Goal: Use online tool/utility

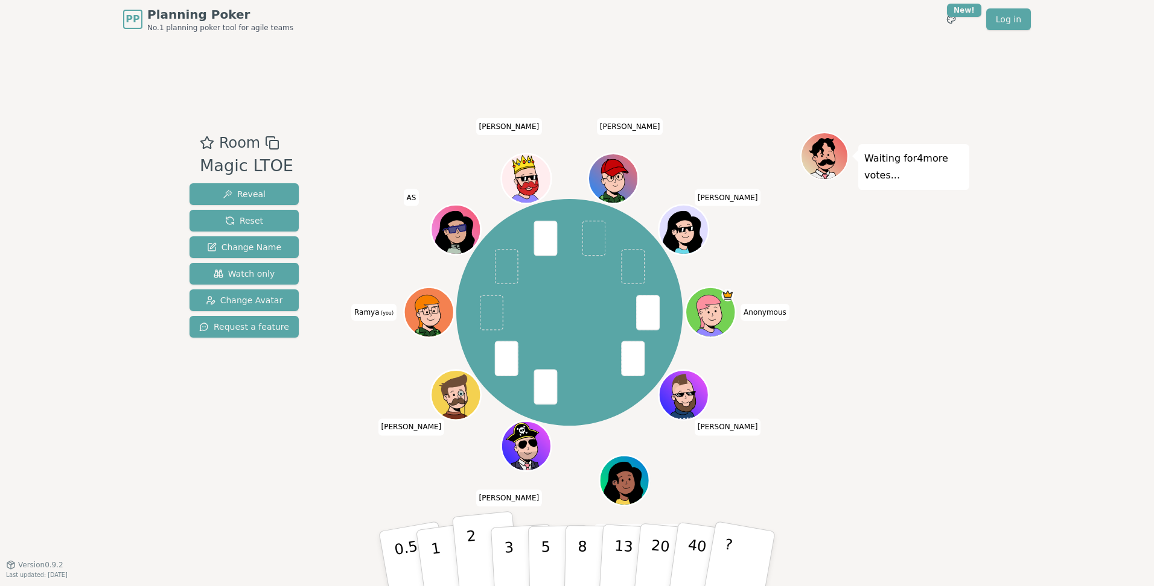
click at [474, 563] on p "2" at bounding box center [474, 561] width 16 height 66
click at [503, 557] on button "3" at bounding box center [523, 559] width 66 height 94
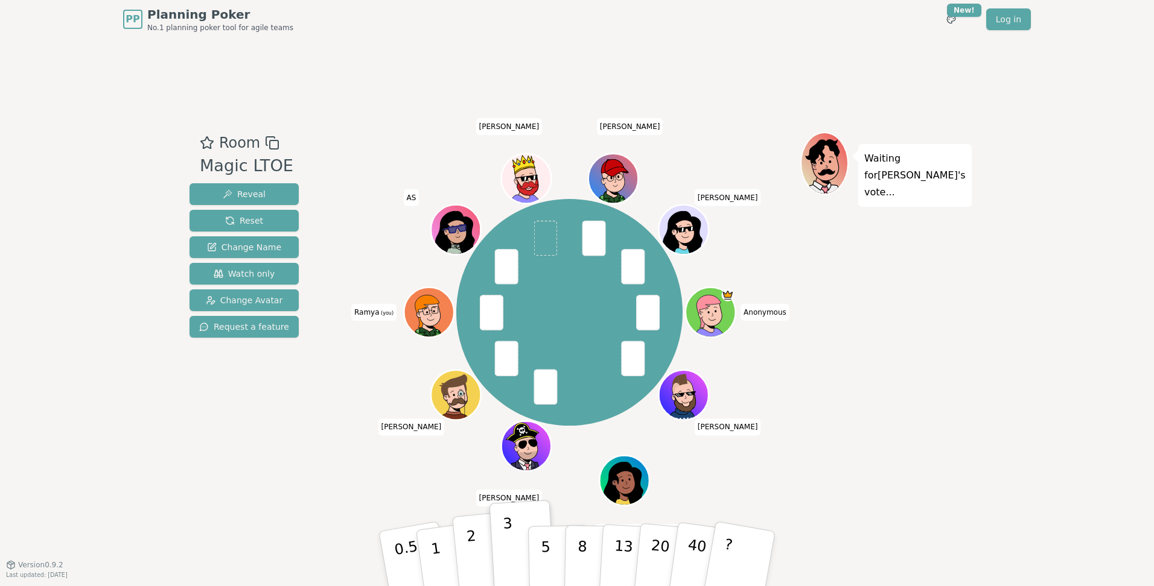
click at [469, 559] on p "2" at bounding box center [474, 561] width 16 height 66
click at [466, 559] on button "2" at bounding box center [486, 560] width 69 height 96
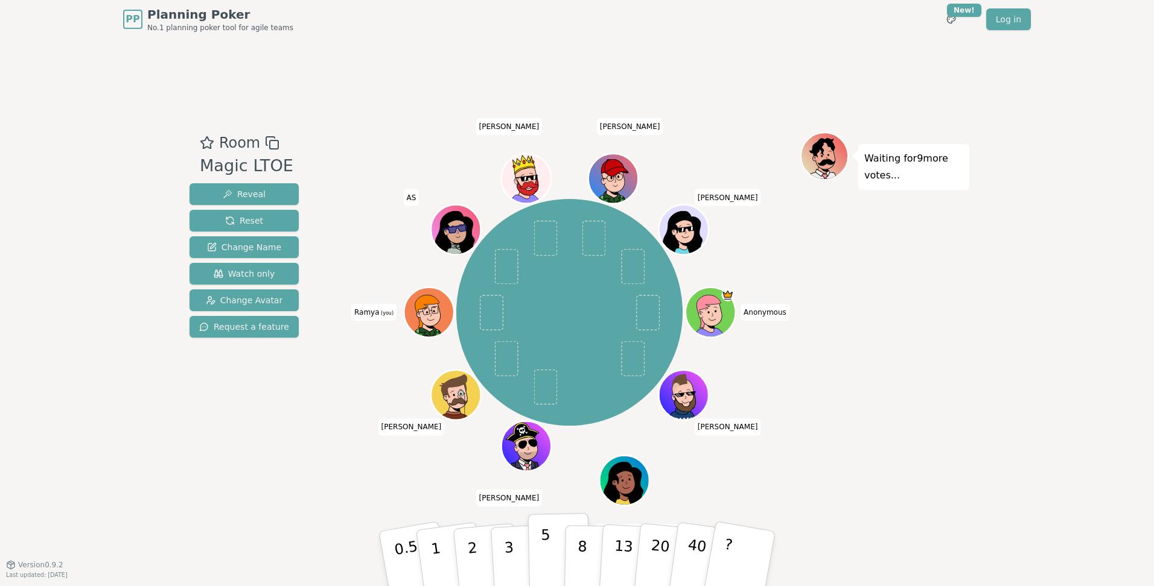
click at [551, 568] on button "5" at bounding box center [559, 559] width 62 height 92
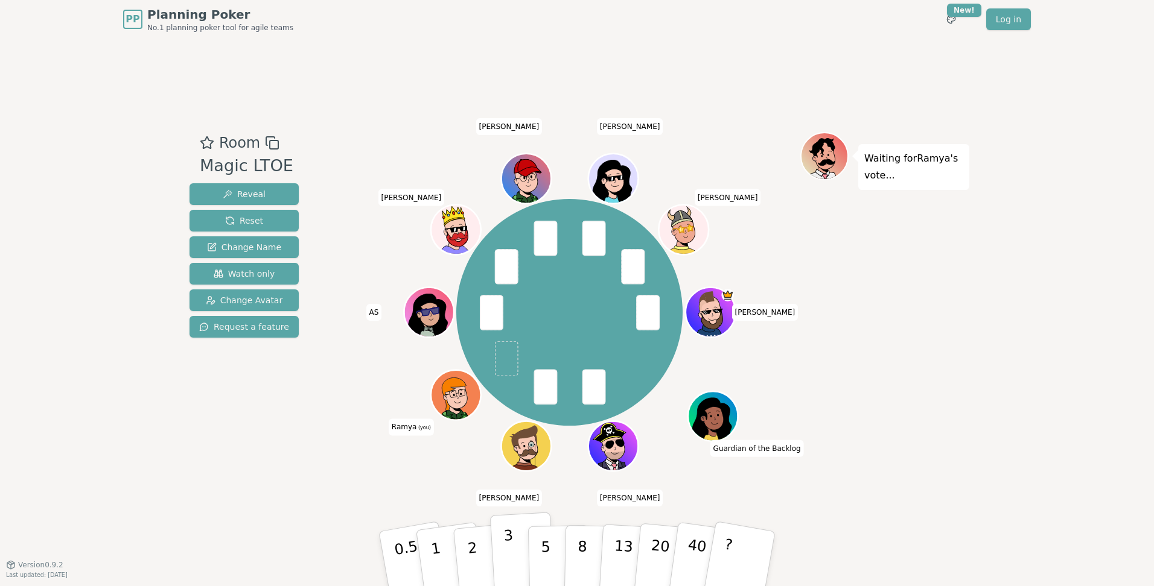
click at [504, 563] on button "3" at bounding box center [523, 559] width 66 height 94
click at [515, 567] on button "3" at bounding box center [523, 559] width 66 height 94
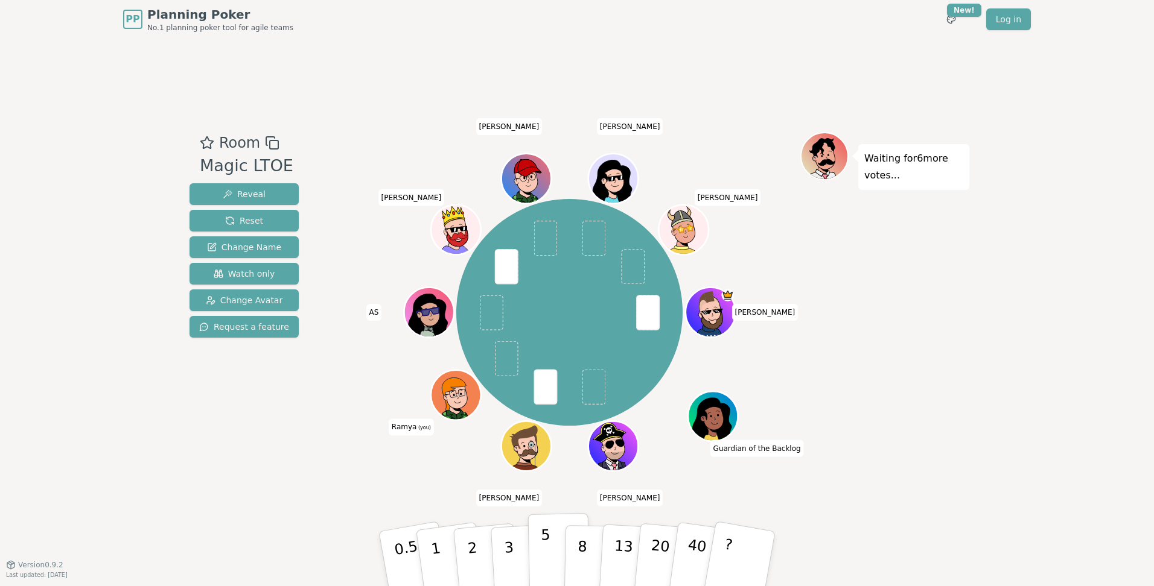
click at [548, 574] on p "5" at bounding box center [546, 559] width 10 height 65
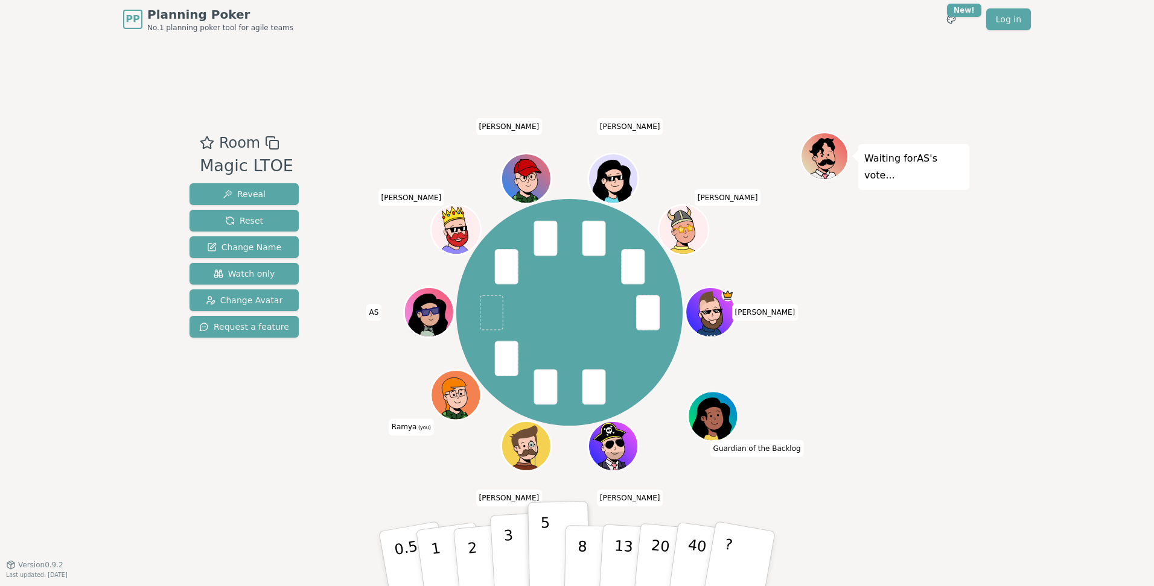
click at [513, 562] on button "3" at bounding box center [523, 559] width 66 height 94
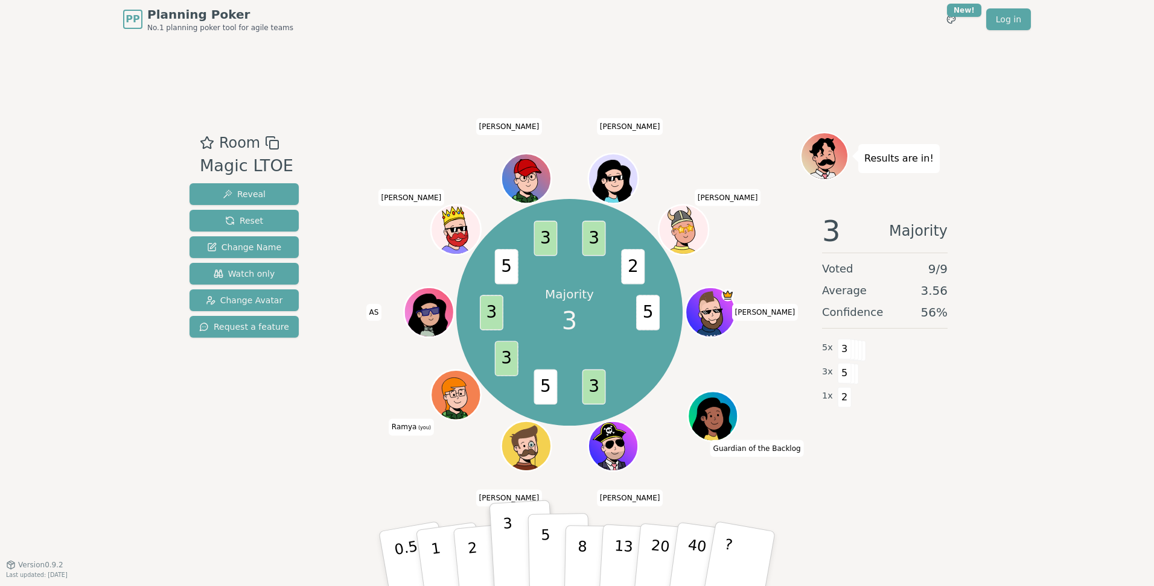
click at [547, 566] on p "5" at bounding box center [546, 559] width 10 height 65
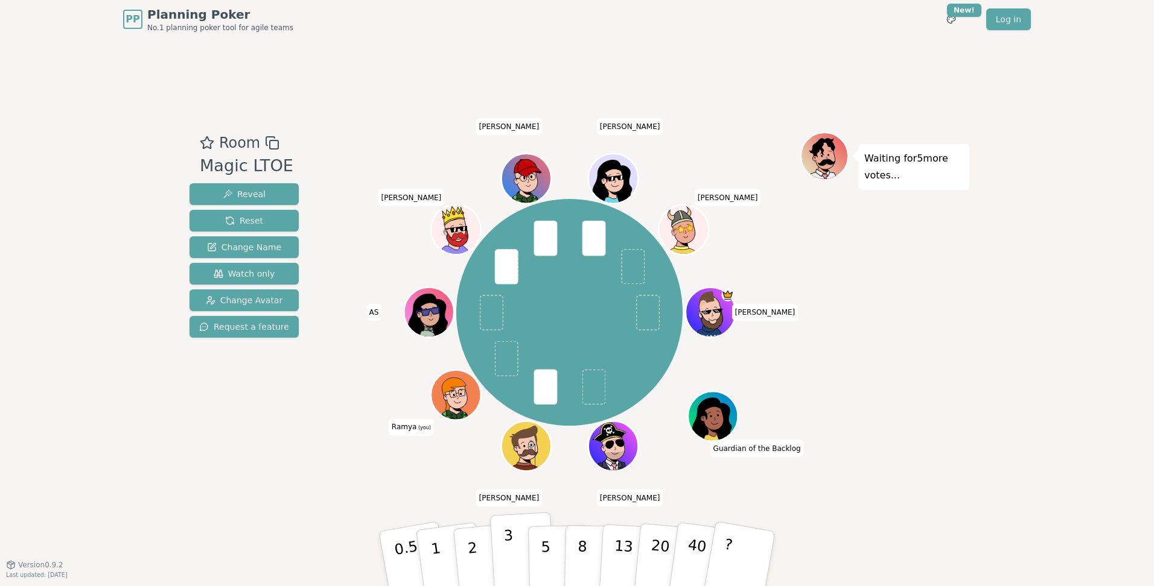
click at [513, 564] on button "3" at bounding box center [523, 559] width 66 height 94
click at [465, 565] on button "2" at bounding box center [486, 560] width 69 height 96
click at [464, 570] on button "2" at bounding box center [486, 560] width 69 height 96
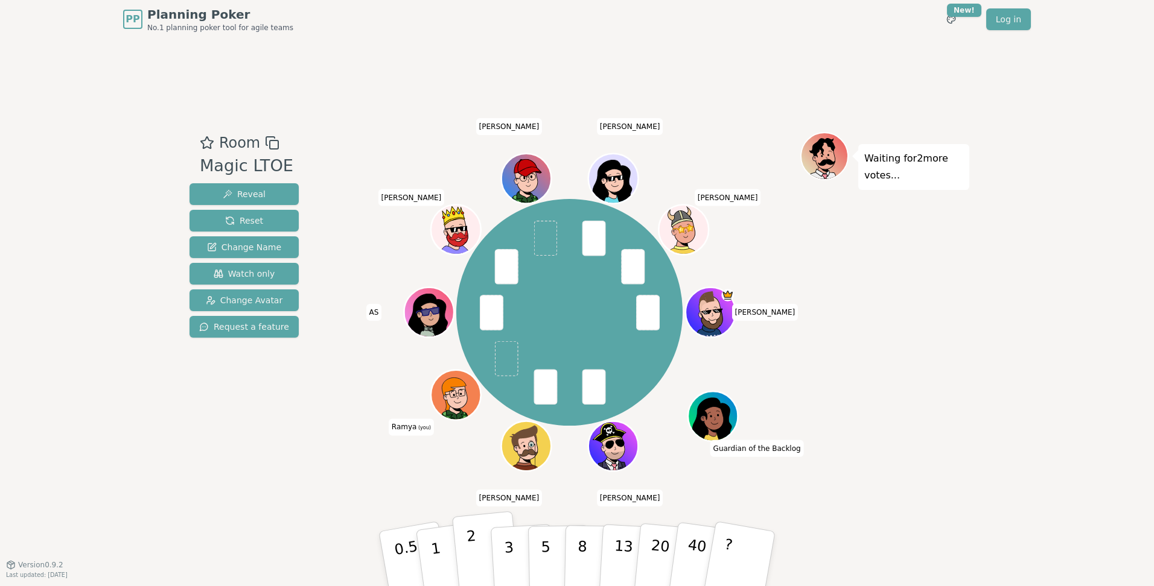
click at [465, 562] on button "2" at bounding box center [486, 560] width 69 height 96
